Goal: Task Accomplishment & Management: Complete application form

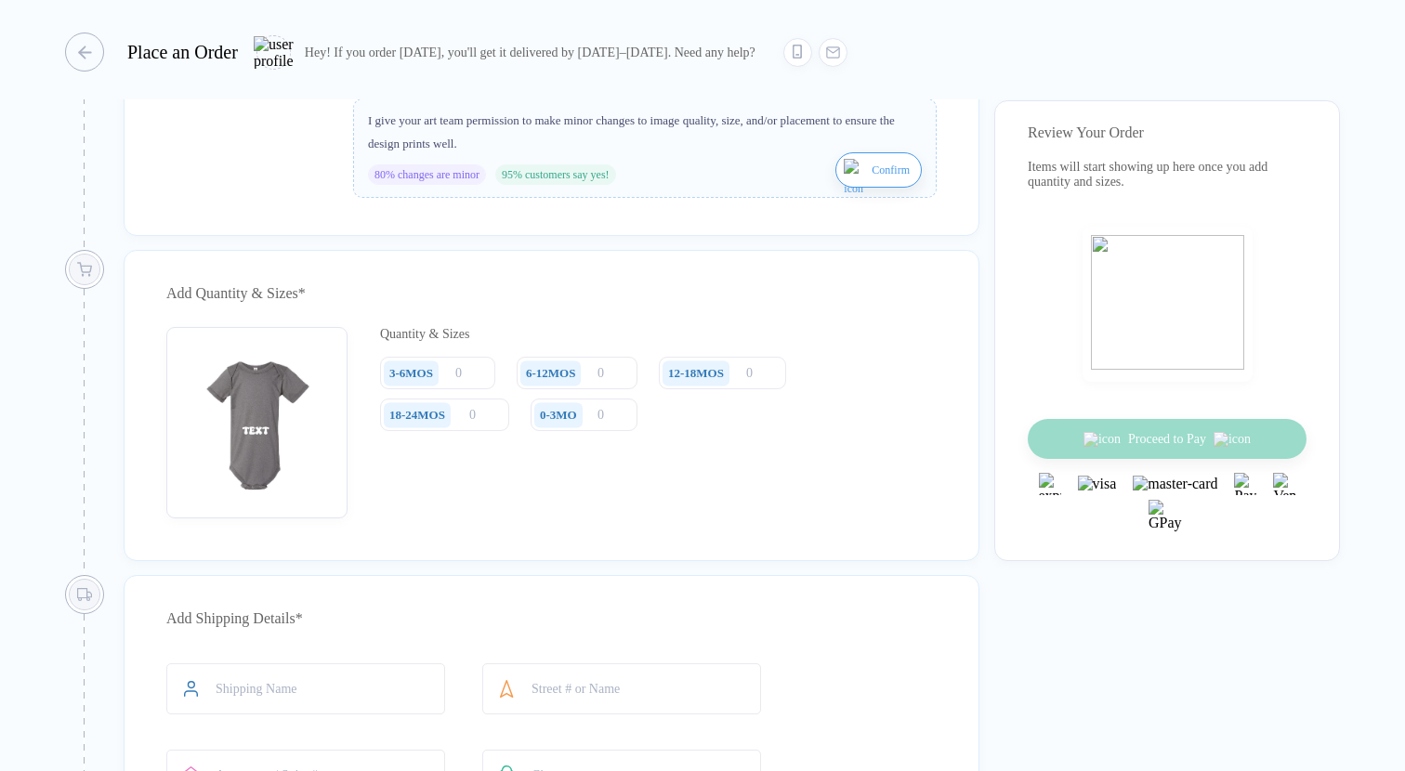
scroll to position [747, 0]
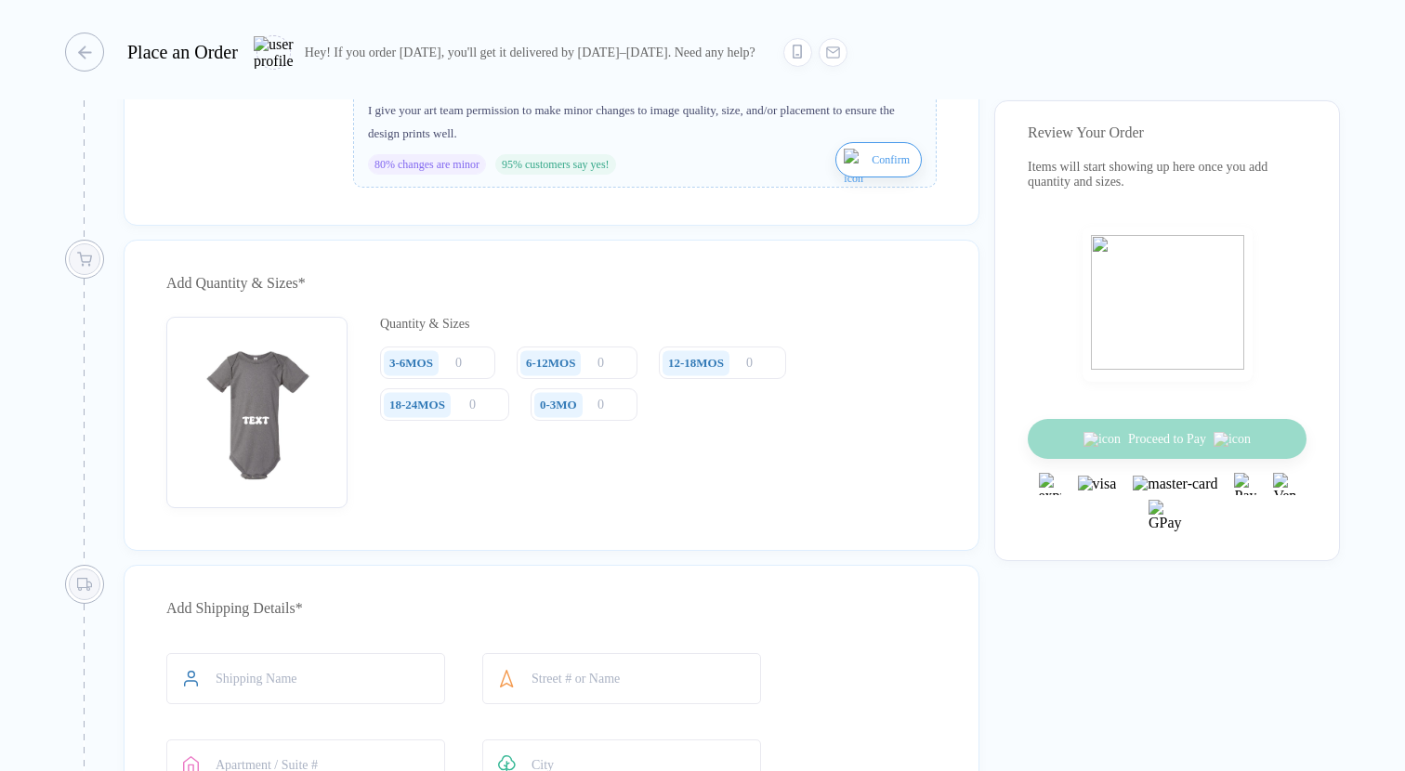
click at [583, 417] on div "0-3MO" at bounding box center [558, 404] width 48 height 25
click at [592, 421] on div "0-3MO" at bounding box center [561, 404] width 61 height 33
click at [608, 421] on input "number" at bounding box center [584, 404] width 107 height 33
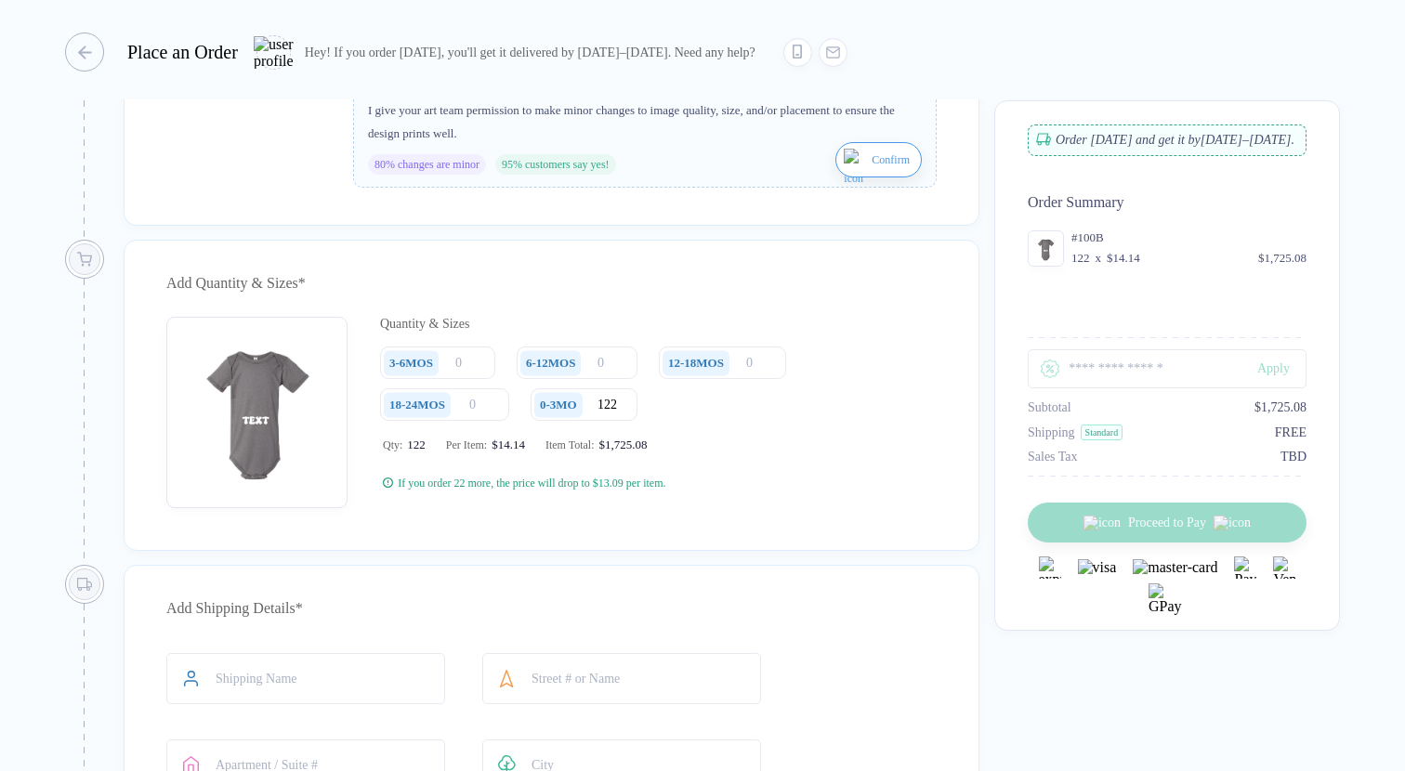
type input "122"
click at [82, 43] on div "button" at bounding box center [75, 52] width 39 height 39
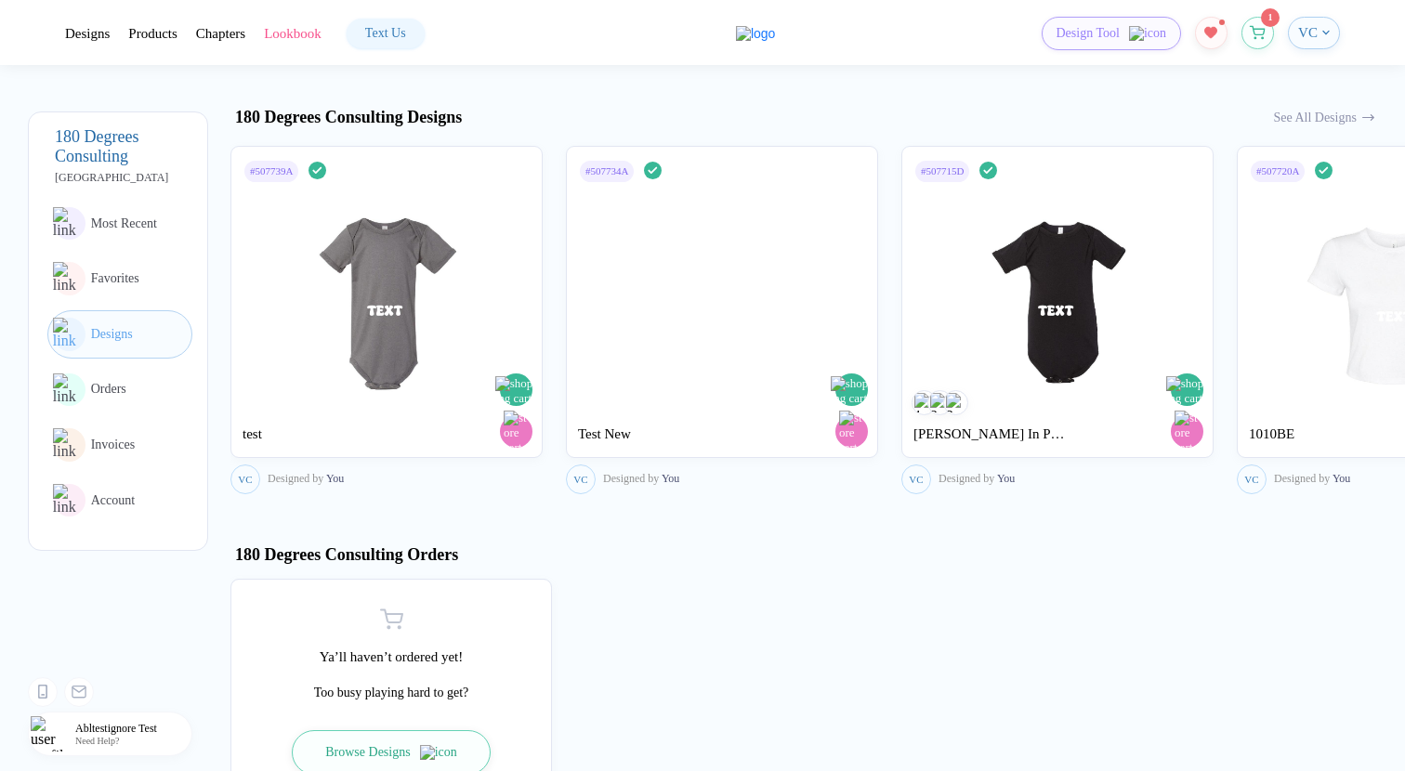
scroll to position [948, 0]
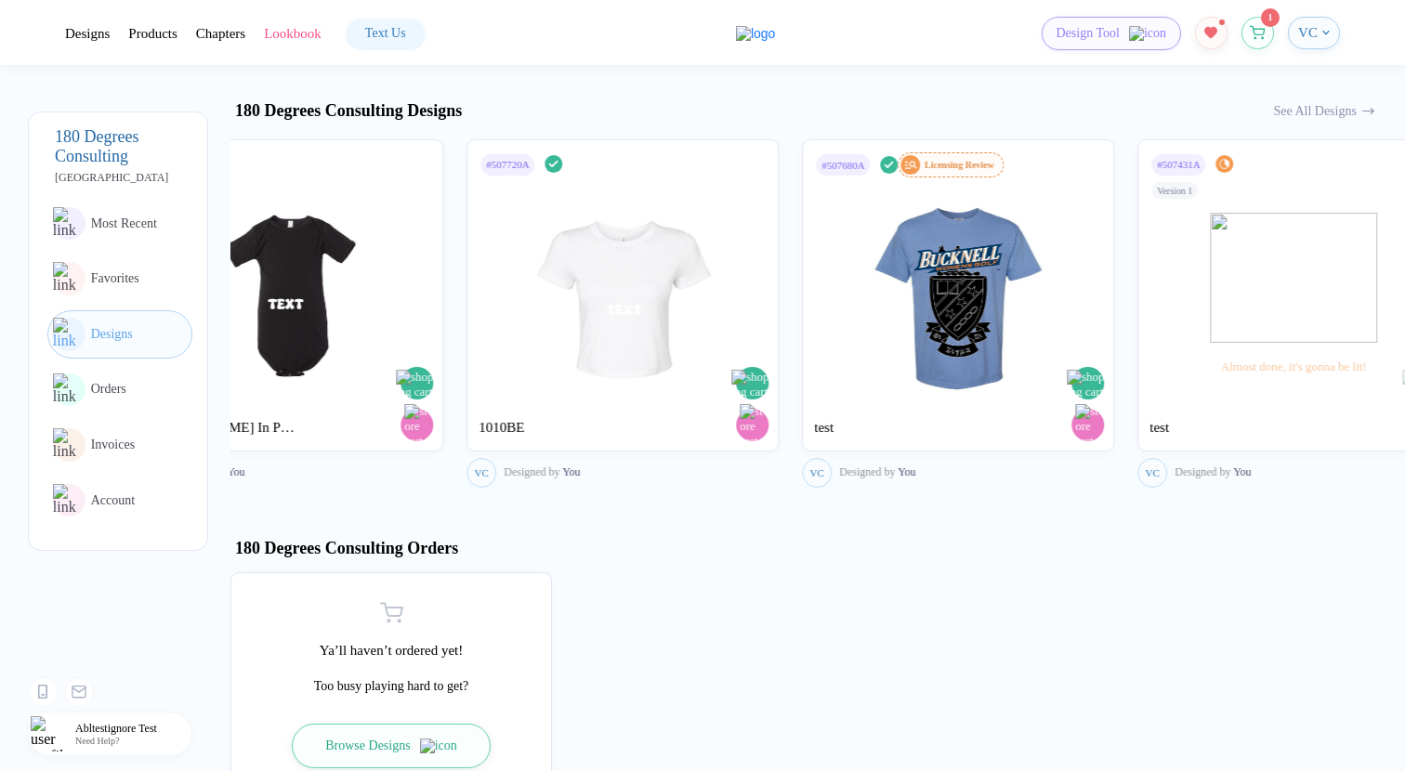
drag, startPoint x: 1219, startPoint y: 377, endPoint x: 451, endPoint y: 396, distance: 768.6
click at [451, 396] on div "# 507739A Design Done test VC Designed by You # 507734A Design Done The design …" at bounding box center [47, 314] width 1174 height 358
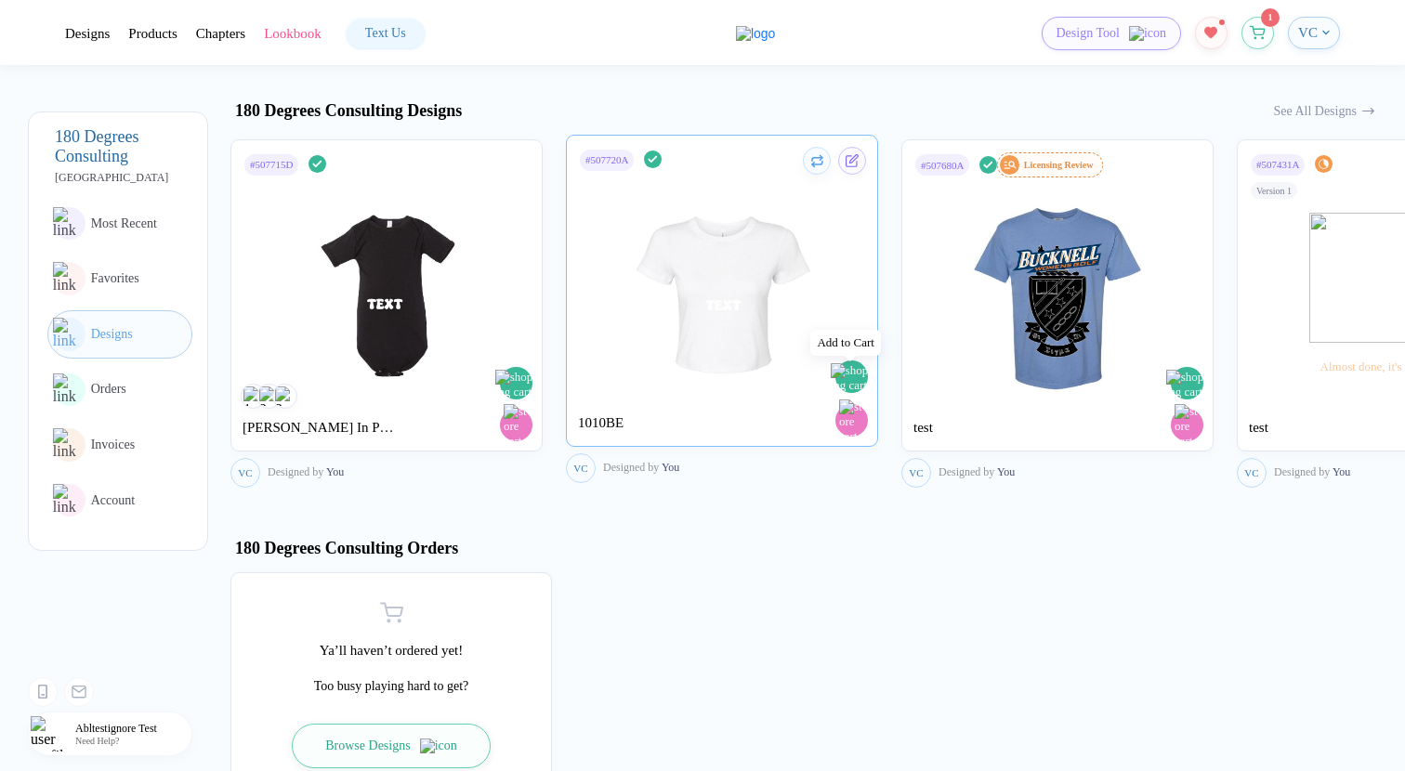
click at [853, 378] on img "button" at bounding box center [853, 378] width 45 height 30
